Goal: Task Accomplishment & Management: Complete application form

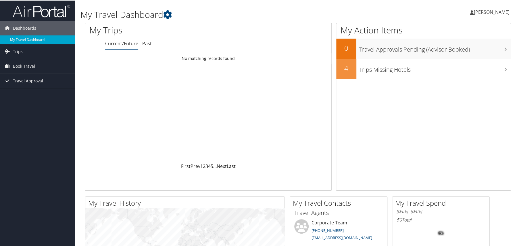
click at [22, 77] on span "Travel Approval" at bounding box center [28, 80] width 30 height 14
click at [28, 90] on link "Pending Trip Approvals" at bounding box center [37, 91] width 75 height 9
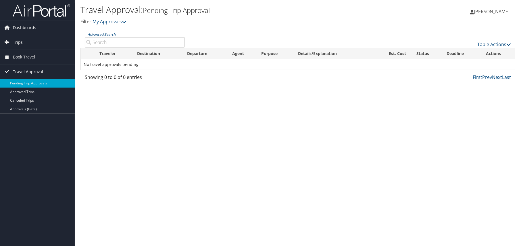
click at [28, 70] on span "Travel Approval" at bounding box center [28, 71] width 30 height 14
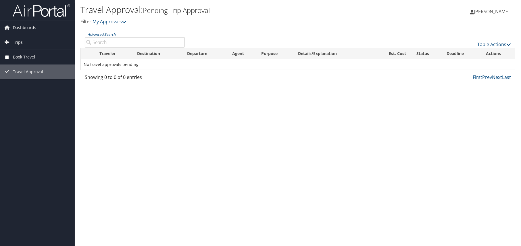
click at [14, 55] on span "Book Travel" at bounding box center [24, 57] width 22 height 14
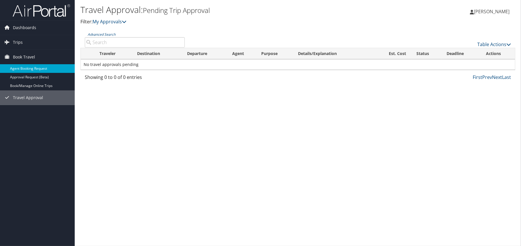
click at [18, 71] on link "Agent Booking Request" at bounding box center [37, 68] width 75 height 9
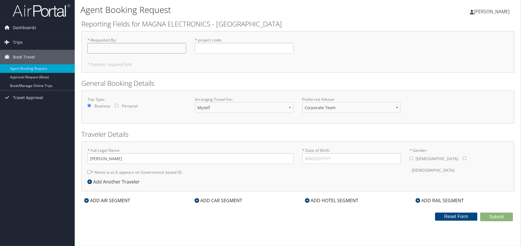
click at [100, 49] on input "* Requested By : Required" at bounding box center [136, 48] width 99 height 11
type input "[PERSON_NAME]"
click at [218, 46] on input "* project code : Required" at bounding box center [244, 48] width 99 height 11
paste input "P561100"
type input "P561100"
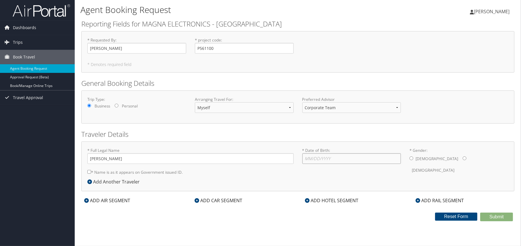
click at [333, 161] on input "* Date of Birth: Invalid Date" at bounding box center [351, 158] width 99 height 11
type input "1"
type input "10/19/1977"
click at [412, 158] on input "* Gender: Male Female" at bounding box center [412, 158] width 4 height 4
radio input "true"
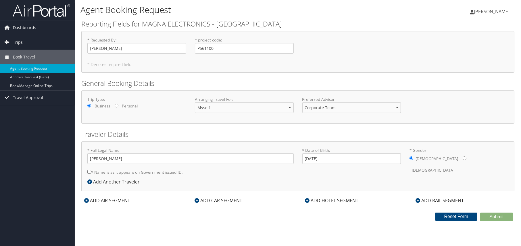
click at [89, 171] on input "* Name is as it appears on Government issued ID." at bounding box center [89, 172] width 4 height 4
click at [90, 181] on icon at bounding box center [89, 181] width 5 height 5
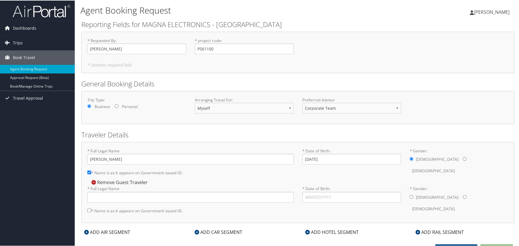
scroll to position [6, 0]
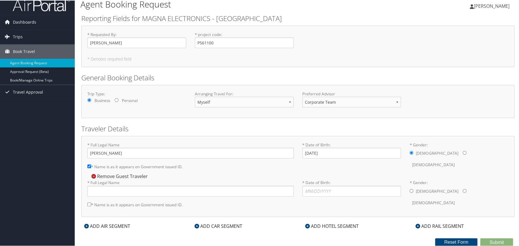
click at [89, 164] on input "* Name is as it appears on Government issued ID." at bounding box center [89, 166] width 4 height 4
click at [89, 165] on input "* Name is as it appears on Government issued ID." at bounding box center [89, 166] width 4 height 4
checkbox input "true"
click at [94, 174] on icon at bounding box center [93, 175] width 5 height 5
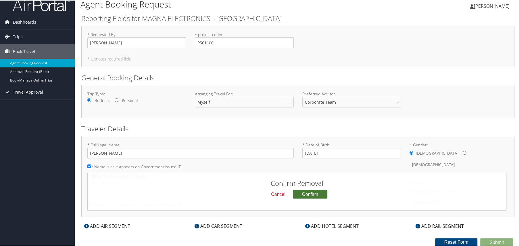
click at [310, 193] on button "Confirm" at bounding box center [310, 193] width 34 height 9
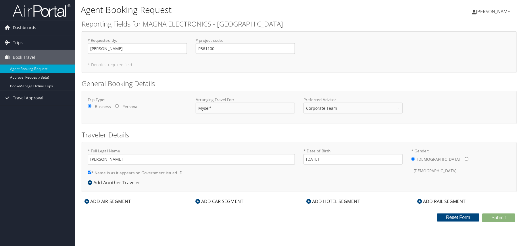
scroll to position [0, 0]
